Goal: Task Accomplishment & Management: Use online tool/utility

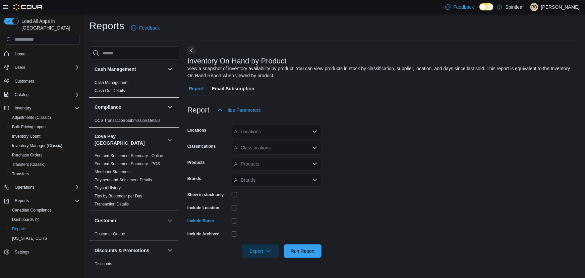
scroll to position [213, 0]
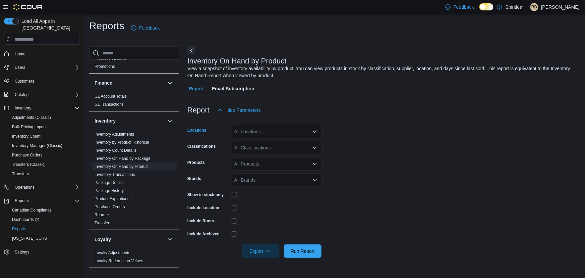
click at [269, 133] on div "All Locations" at bounding box center [277, 131] width 90 height 13
type input "***"
click at [289, 143] on span "401 - St. Vital ([GEOGRAPHIC_DATA])" at bounding box center [296, 142] width 81 height 7
click at [420, 134] on form "Locations [STREET_ADDRESS] Classifications All Classifications Products All Pro…" at bounding box center [383, 187] width 392 height 141
click at [250, 146] on div "All Classifications" at bounding box center [277, 147] width 90 height 13
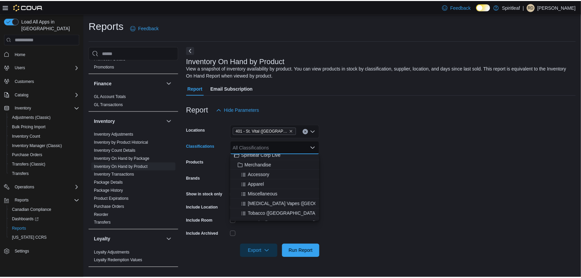
scroll to position [0, 0]
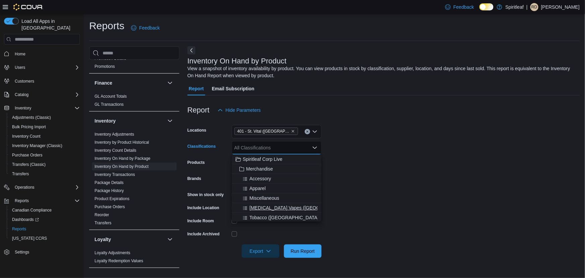
click at [263, 206] on span "[MEDICAL_DATA] Vapes ([GEOGRAPHIC_DATA])" at bounding box center [302, 207] width 106 height 7
click at [372, 175] on form "Locations 401 - [GEOGRAPHIC_DATA] ([GEOGRAPHIC_DATA]) Classifications [MEDICAL_…" at bounding box center [383, 187] width 392 height 141
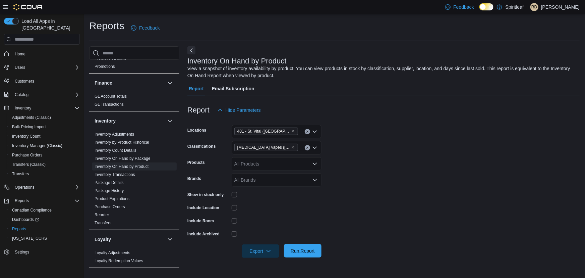
click at [297, 251] on span "Run Report" at bounding box center [303, 250] width 24 height 7
click at [258, 252] on span "Export" at bounding box center [261, 250] width 30 height 13
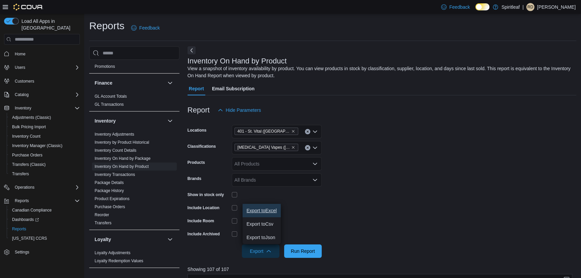
click at [263, 211] on span "Export to Excel" at bounding box center [261, 210] width 30 height 5
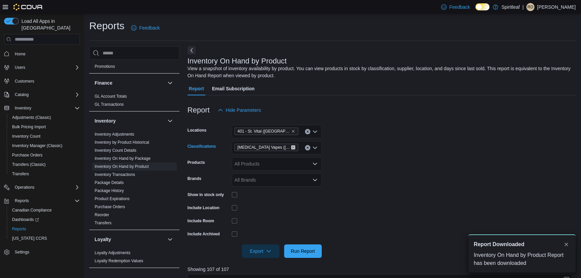
click at [291, 147] on icon "Remove Nicotine Vapes (Manitoba) from selection in this group" at bounding box center [293, 147] width 4 height 4
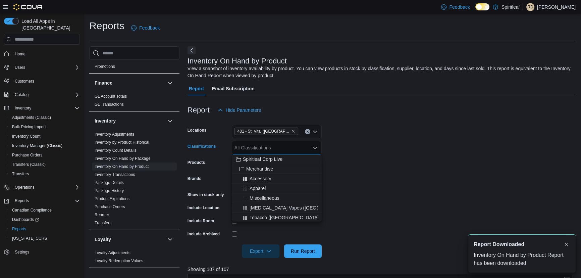
click at [265, 206] on span "[MEDICAL_DATA] Vapes ([GEOGRAPHIC_DATA])" at bounding box center [302, 207] width 106 height 7
click at [291, 149] on icon "Remove Nicotine Vapes (Manitoba) from selection in this group" at bounding box center [293, 147] width 4 height 4
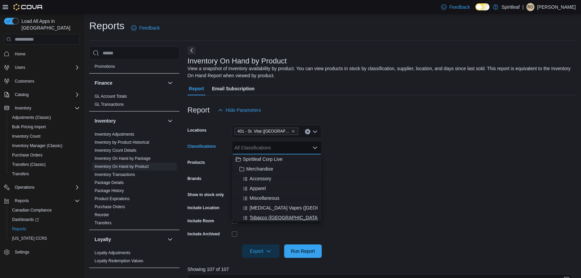
click at [269, 216] on span "Tobacco ([GEOGRAPHIC_DATA])" at bounding box center [284, 217] width 71 height 7
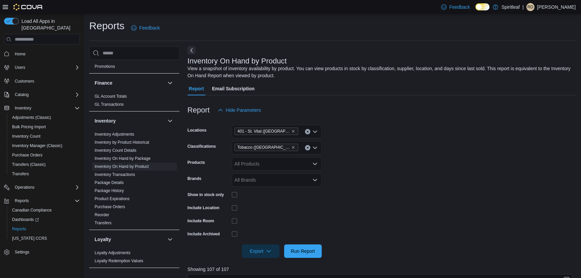
click at [395, 172] on form "Locations [STREET_ADDRESS] Classifications Tobacco ([GEOGRAPHIC_DATA]) Products…" at bounding box center [381, 187] width 389 height 141
click at [301, 249] on span "Run Report" at bounding box center [303, 250] width 24 height 7
click at [254, 252] on span "Export" at bounding box center [261, 250] width 30 height 13
click at [265, 209] on span "Export to Excel" at bounding box center [261, 210] width 30 height 5
